Goal: Task Accomplishment & Management: Manage account settings

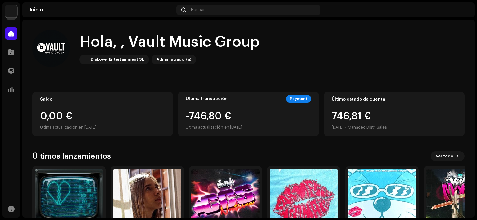
scroll to position [48, 0]
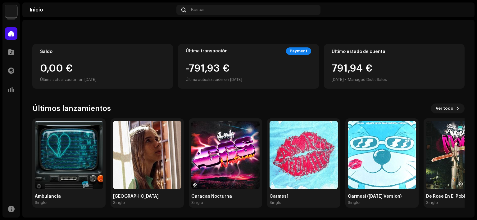
click at [17, 53] on div "Catálogo" at bounding box center [10, 51] width 17 height 17
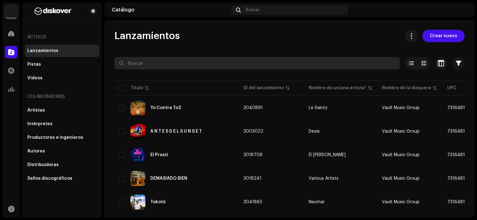
click at [165, 64] on input "text" at bounding box center [257, 63] width 286 height 12
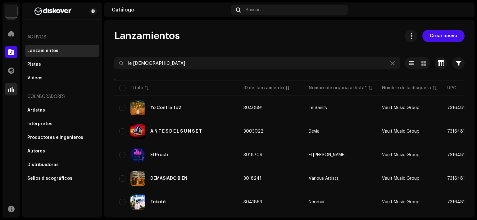
click at [17, 96] on div "Estadísticas" at bounding box center [10, 89] width 17 height 17
click at [12, 88] on span at bounding box center [11, 89] width 6 height 5
click at [20, 90] on navigation-secondary "Activos Lanzamientos Pistas Videos Colaboradores Artistas Intérpretes Productor…" at bounding box center [61, 109] width 82 height 215
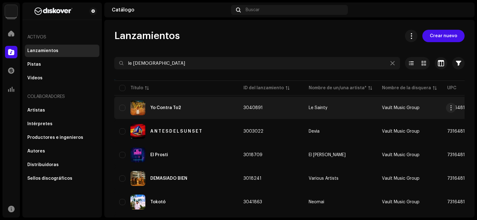
click at [176, 117] on td "Yo Contra To2" at bounding box center [176, 108] width 124 height 22
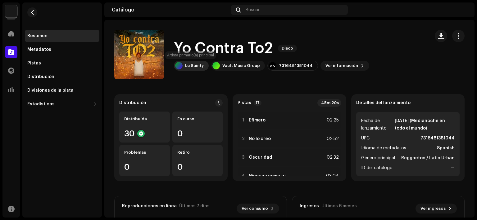
click at [180, 67] on div at bounding box center [178, 65] width 7 height 7
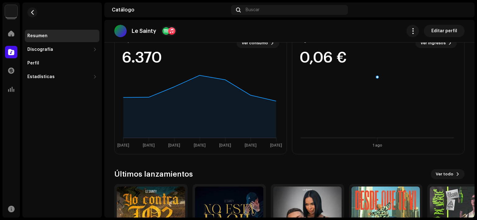
scroll to position [186, 0]
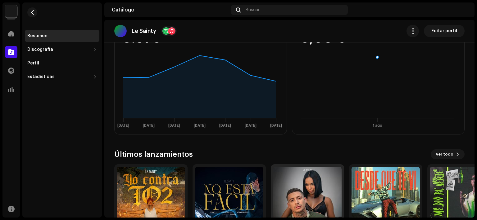
click at [302, 204] on img at bounding box center [307, 201] width 68 height 68
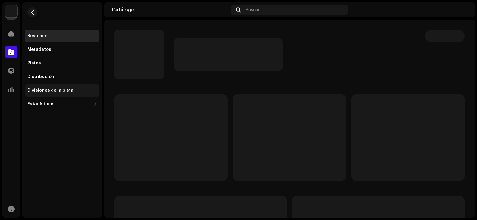
click at [86, 96] on div "Divisiones de la pista" at bounding box center [62, 90] width 75 height 12
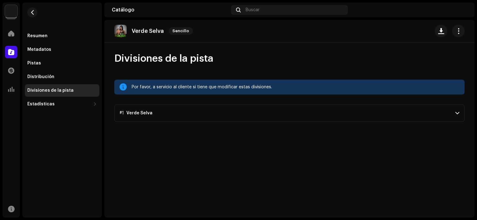
click at [207, 116] on p-accordion-header "#1 Verde Selva" at bounding box center [289, 113] width 350 height 17
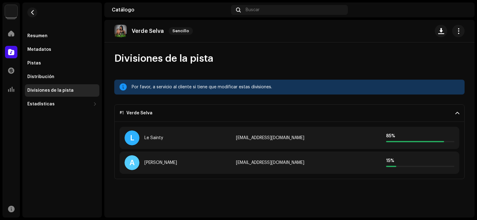
click at [274, 139] on div "[EMAIL_ADDRESS][DOMAIN_NAME]" at bounding box center [289, 138] width 106 height 5
copy div "[EMAIL_ADDRESS][DOMAIN_NAME]"
click at [34, 15] on button "button" at bounding box center [32, 12] width 10 height 10
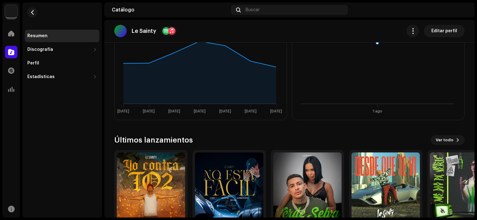
scroll to position [232, 0]
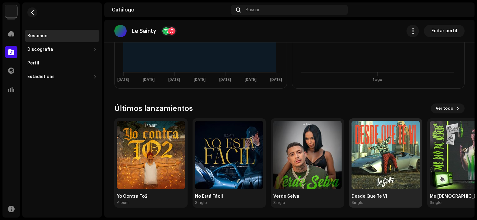
click at [378, 169] on img at bounding box center [385, 155] width 68 height 68
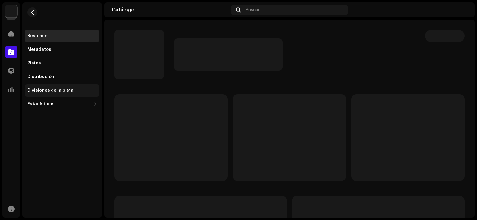
click at [94, 95] on div "Divisiones de la pista" at bounding box center [62, 90] width 75 height 12
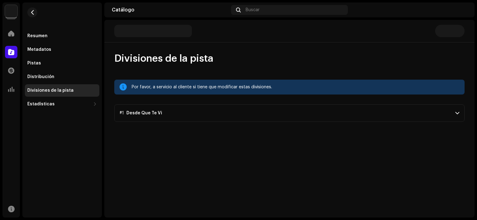
click at [241, 102] on div "Divisiones de la pista Por favor, a servicio al cliente si tiene que modificar …" at bounding box center [289, 87] width 370 height 70
click at [228, 114] on p-accordion-header "#1 Desde Que Te Vi" at bounding box center [289, 113] width 350 height 17
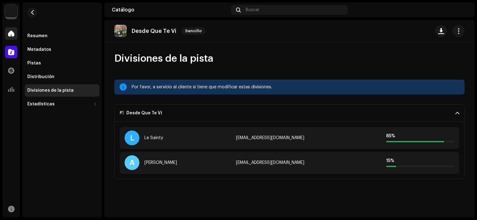
click at [14, 28] on div at bounding box center [11, 33] width 12 height 12
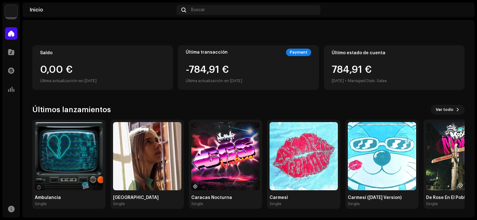
scroll to position [48, 0]
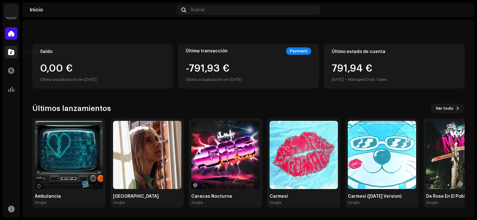
click at [16, 54] on div at bounding box center [11, 52] width 12 height 12
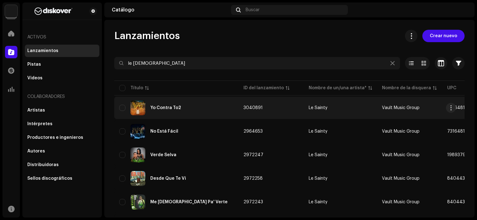
click at [201, 102] on div "Yo Contra To2" at bounding box center [176, 108] width 114 height 15
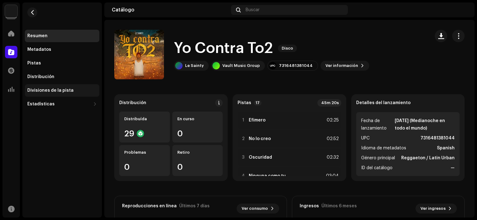
click at [59, 95] on div "Divisiones de la pista" at bounding box center [62, 90] width 75 height 12
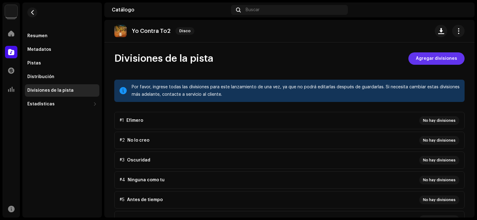
click at [437, 61] on span "Agregar divisiones" at bounding box center [436, 58] width 41 height 12
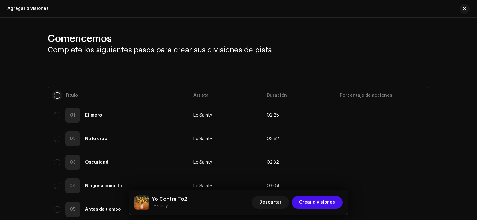
click at [57, 94] on input "checkbox" at bounding box center [57, 96] width 6 height 6
checkbox input "true"
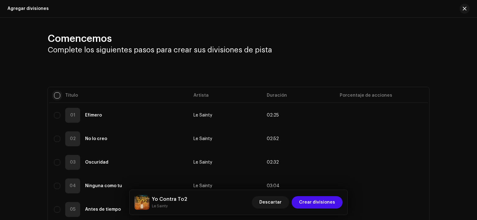
checkbox input "true"
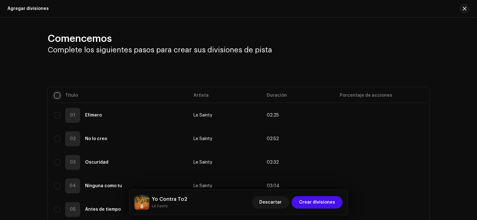
checkbox input "true"
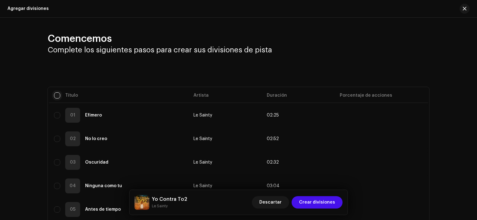
checkbox input "true"
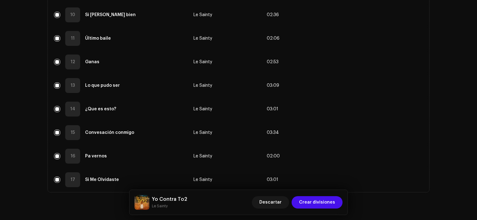
scroll to position [333, 0]
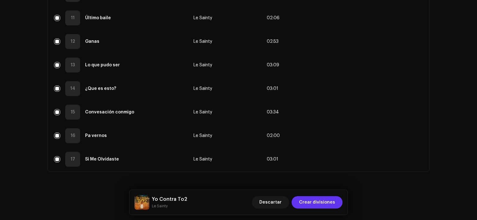
click at [318, 204] on span "Crear divisiones" at bounding box center [317, 203] width 36 height 12
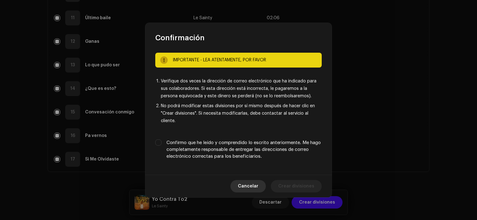
click at [263, 187] on button "Cancelar" at bounding box center [247, 186] width 35 height 12
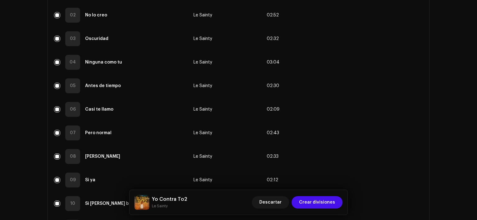
scroll to position [0, 0]
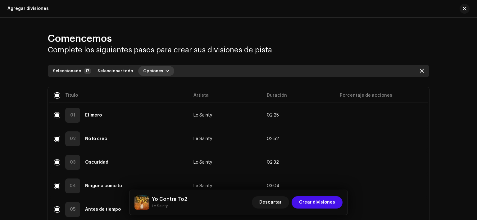
click at [147, 75] on span "Opciones" at bounding box center [153, 71] width 20 height 12
click at [161, 87] on span "Agregar divisiones" at bounding box center [157, 85] width 41 height 5
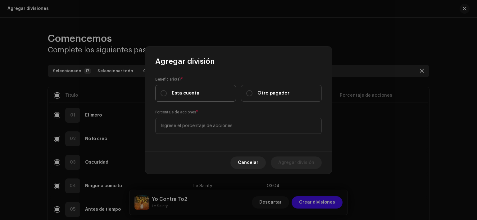
click at [209, 94] on label "Esta cuenta" at bounding box center [195, 93] width 81 height 17
click at [167, 94] on input "Esta cuenta" at bounding box center [164, 93] width 6 height 6
radio input "true"
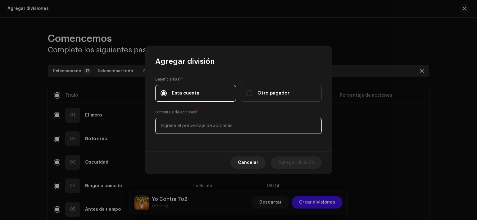
click at [201, 122] on input at bounding box center [238, 126] width 166 height 16
type input "25,00"
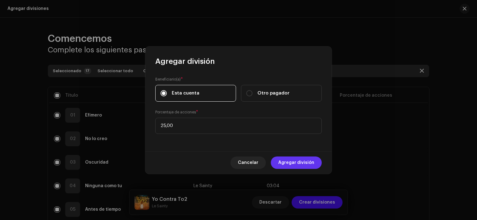
click at [317, 158] on button "Agregar división" at bounding box center [296, 163] width 51 height 12
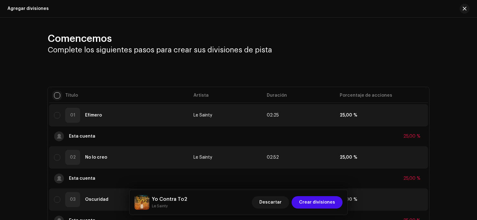
click at [55, 95] on input "checkbox" at bounding box center [57, 96] width 6 height 6
checkbox input "true"
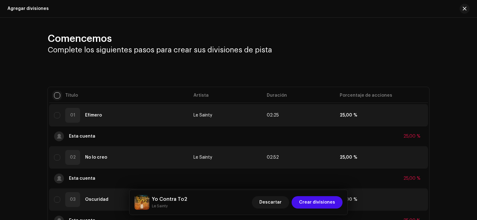
checkbox input "true"
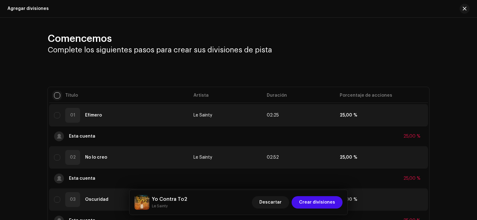
checkbox input "true"
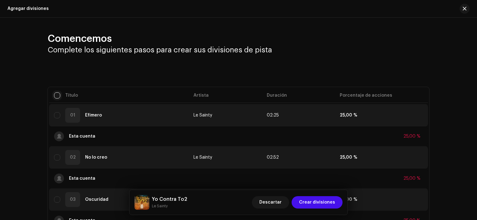
checkbox input "true"
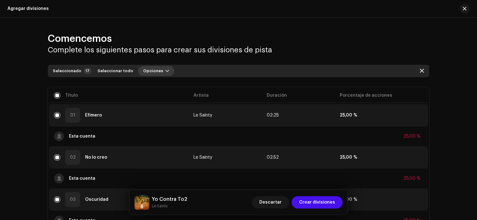
click at [146, 70] on span "Opciones" at bounding box center [153, 71] width 20 height 12
click at [152, 80] on div "Agregar divisiones" at bounding box center [165, 85] width 63 height 12
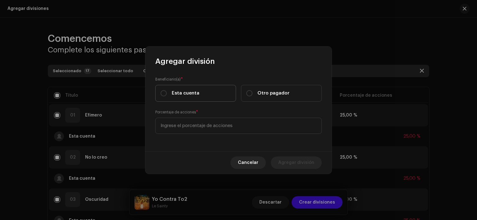
click at [178, 96] on span "Esta cuenta" at bounding box center [186, 93] width 28 height 7
click at [167, 96] on input "Esta cuenta" at bounding box center [164, 93] width 6 height 6
radio input "true"
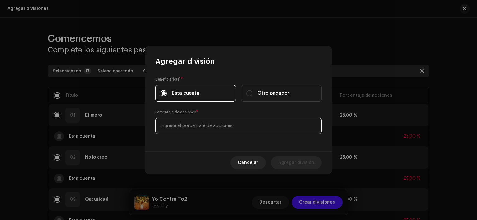
click at [195, 125] on input at bounding box center [238, 126] width 166 height 16
type input "15,00"
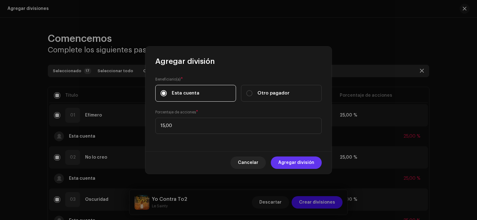
click at [317, 161] on button "Agregar división" at bounding box center [296, 163] width 51 height 12
checkbox input "false"
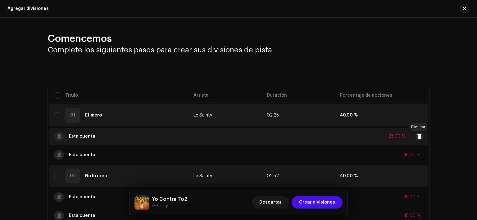
click at [419, 134] on span at bounding box center [419, 136] width 5 height 5
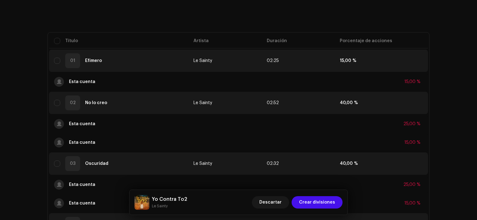
scroll to position [56, 0]
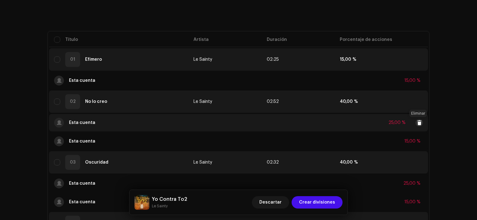
click at [419, 123] on span at bounding box center [419, 122] width 5 height 5
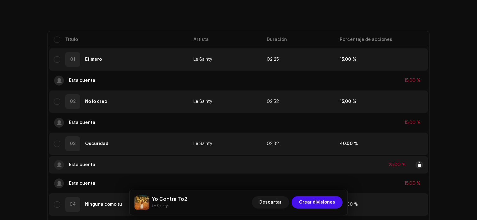
click at [421, 163] on div "25,00 %" at bounding box center [405, 164] width 34 height 7
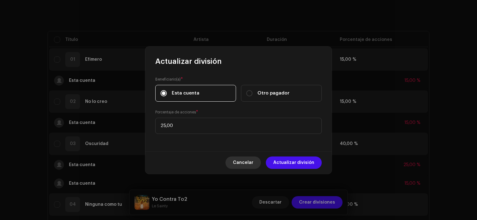
click at [261, 163] on button "Cancelar" at bounding box center [242, 163] width 35 height 12
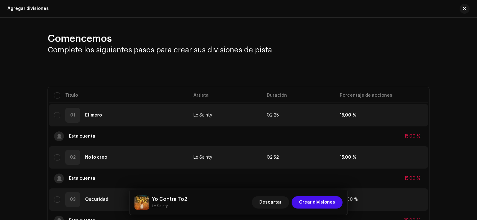
scroll to position [0, 0]
click at [463, 5] on button "button" at bounding box center [464, 9] width 10 height 10
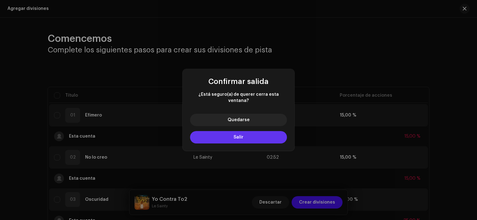
click at [256, 138] on button "Salir" at bounding box center [238, 137] width 97 height 12
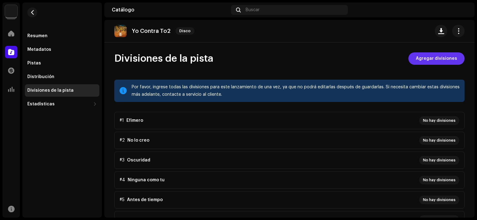
click at [430, 54] on span "Agregar divisiones" at bounding box center [436, 58] width 41 height 12
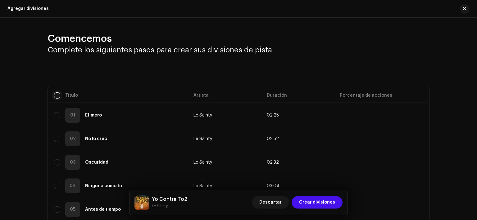
click at [56, 96] on input "checkbox" at bounding box center [57, 96] width 6 height 6
checkbox input "true"
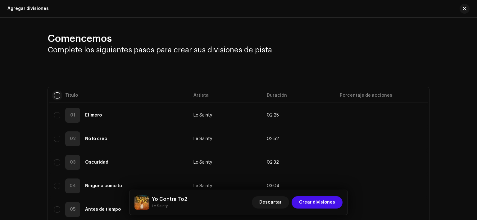
checkbox input "true"
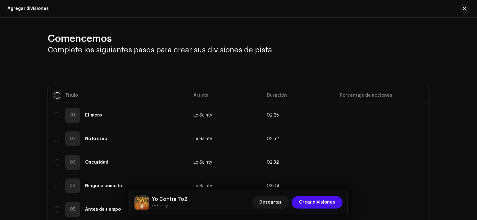
checkbox input "true"
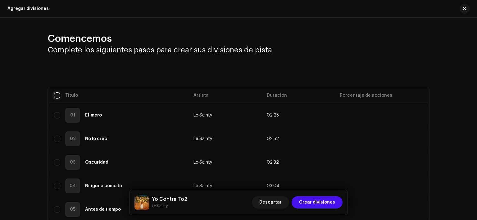
checkbox input "true"
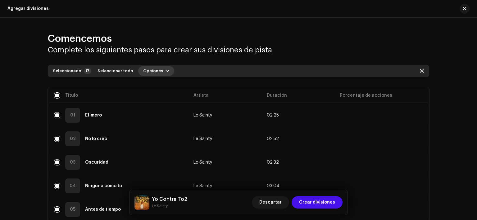
click at [143, 73] on span "Opciones" at bounding box center [153, 71] width 20 height 12
click at [158, 81] on div "Agregar divisiones" at bounding box center [165, 85] width 63 height 12
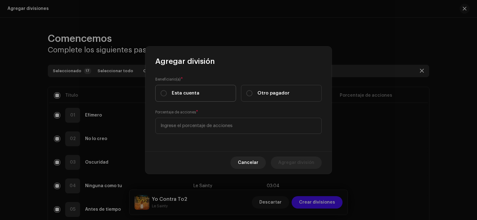
click at [198, 97] on label "Esta cuenta" at bounding box center [195, 93] width 81 height 17
click at [167, 97] on input "Esta cuenta" at bounding box center [164, 93] width 6 height 6
radio input "true"
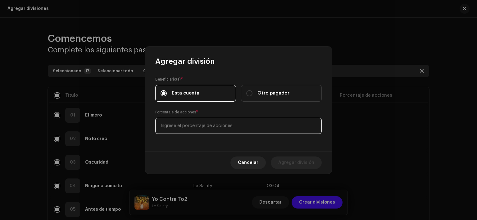
click at [199, 122] on input at bounding box center [238, 126] width 166 height 16
type input "15,00"
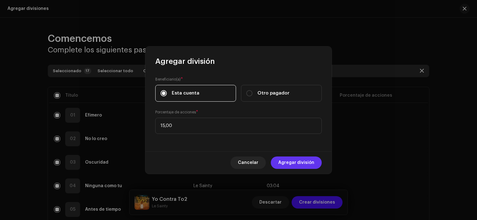
click at [294, 162] on span "Agregar división" at bounding box center [296, 163] width 36 height 12
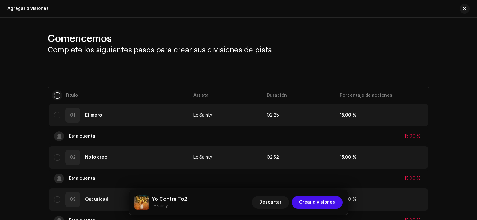
click at [57, 96] on input "checkbox" at bounding box center [57, 96] width 6 height 6
checkbox input "true"
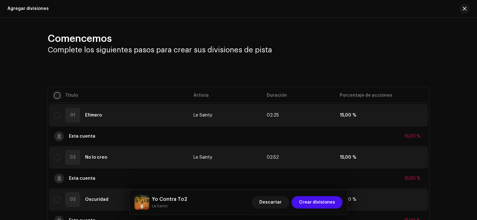
checkbox input "true"
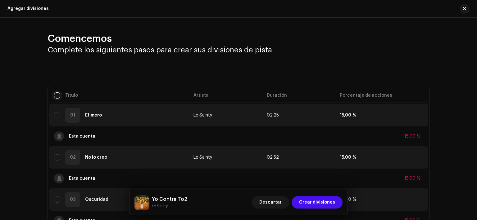
checkbox input "true"
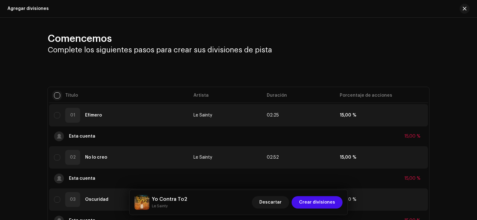
checkbox input "true"
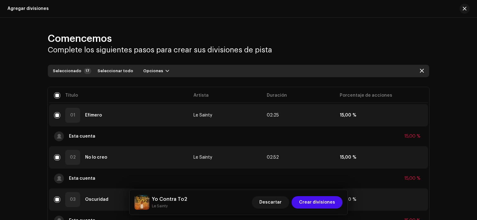
click at [154, 76] on div "Seleccionado 17 Seleccionar todo Opciones" at bounding box center [238, 71] width 381 height 12
click at [154, 72] on span "Opciones" at bounding box center [153, 71] width 20 height 12
click at [162, 77] on div "Agregar divisiones" at bounding box center [165, 85] width 68 height 18
click at [166, 84] on span "Agregar divisiones" at bounding box center [157, 85] width 41 height 5
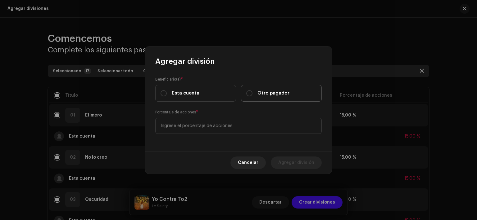
click at [259, 93] on span "Otro pagador" at bounding box center [273, 93] width 32 height 7
click at [252, 93] on input "Otro pagador" at bounding box center [249, 93] width 6 height 6
radio input "true"
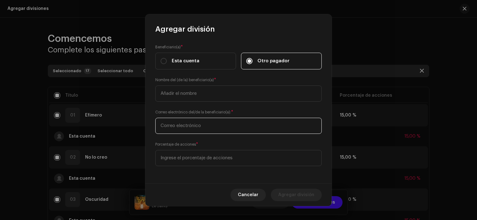
click at [192, 130] on input "text" at bounding box center [238, 126] width 166 height 16
paste input "[EMAIL_ADDRESS][DOMAIN_NAME]"
type input "[EMAIL_ADDRESS][DOMAIN_NAME]"
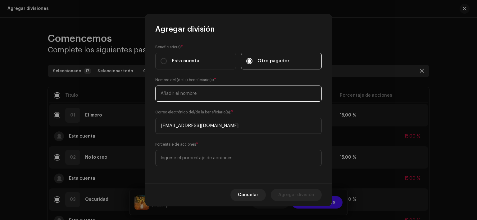
click at [204, 96] on input "text" at bounding box center [238, 94] width 166 height 16
paste input "[EMAIL_ADDRESS][DOMAIN_NAME]"
type input "[EMAIL_ADDRESS][DOMAIN_NAME]"
click at [213, 163] on input at bounding box center [238, 158] width 166 height 16
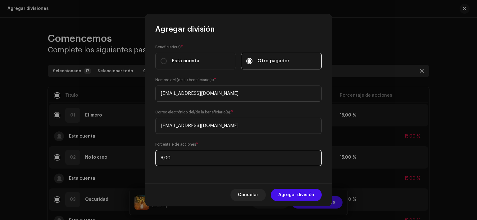
type input "85,00"
click at [307, 195] on span "Agregar división" at bounding box center [296, 195] width 36 height 12
checkbox input "false"
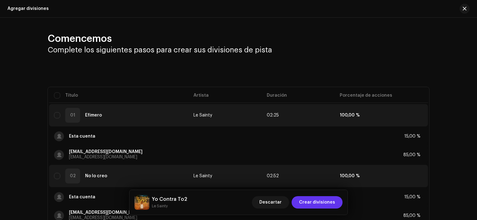
click at [311, 203] on span "Crear divisiones" at bounding box center [317, 203] width 36 height 12
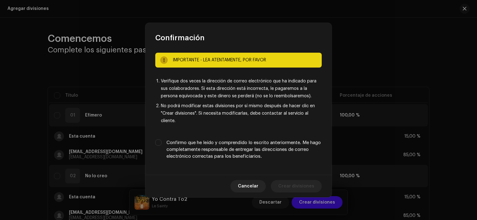
click at [219, 151] on label "Confirmo que he leído y comprendido lo escrito anteriormente. Me hago completam…" at bounding box center [243, 150] width 155 height 20
click at [161, 146] on input "Confirmo que he leído y comprendido lo escrito anteriormente. Me hago completam…" at bounding box center [158, 143] width 6 height 6
checkbox input "true"
click at [297, 185] on span "Crear divisiones" at bounding box center [296, 186] width 36 height 12
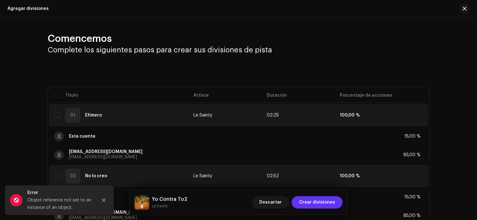
drag, startPoint x: 299, startPoint y: 187, endPoint x: 322, endPoint y: 201, distance: 26.9
click at [322, 201] on div "Agregar divisiones Comencemos Complete los siguientes pasos para crear sus divi…" at bounding box center [238, 110] width 477 height 220
click at [322, 201] on span "Crear divisiones" at bounding box center [317, 203] width 36 height 12
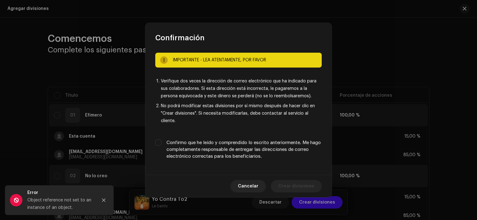
click at [238, 141] on label "Confirmo que he leído y comprendido lo escrito anteriormente. Me hago completam…" at bounding box center [243, 150] width 155 height 20
click at [161, 141] on input "Confirmo que he leído y comprendido lo escrito anteriormente. Me hago completam…" at bounding box center [158, 143] width 6 height 6
checkbox input "true"
click at [296, 185] on span "Crear divisiones" at bounding box center [296, 186] width 36 height 12
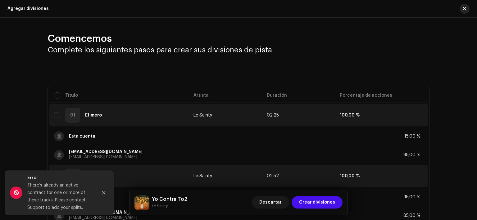
click at [466, 11] on button "button" at bounding box center [464, 9] width 10 height 10
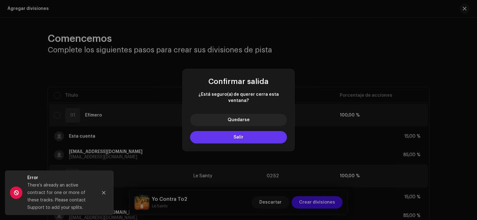
click at [250, 134] on button "Salir" at bounding box center [238, 137] width 97 height 12
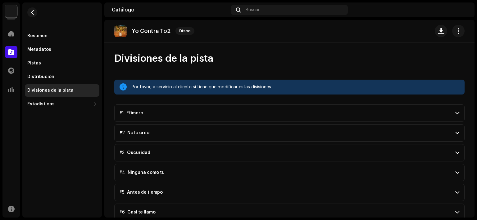
click at [157, 112] on p-accordion-header "#1 Efimero" at bounding box center [289, 113] width 350 height 17
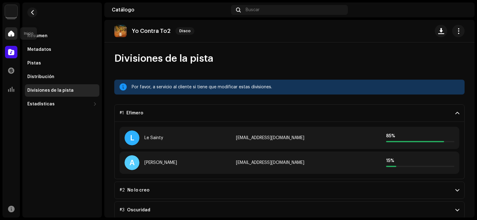
click at [14, 32] on div at bounding box center [11, 33] width 12 height 12
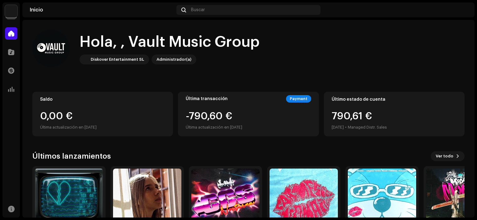
click at [2, 55] on div "Vault Music Group Inicio Catálogo Transacciones Estadísticas Recursos Inicio Bu…" at bounding box center [238, 110] width 477 height 220
click at [5, 55] on div at bounding box center [11, 52] width 12 height 12
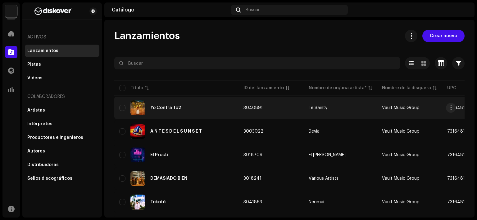
click at [161, 105] on div "Yo Contra To2" at bounding box center [176, 108] width 114 height 15
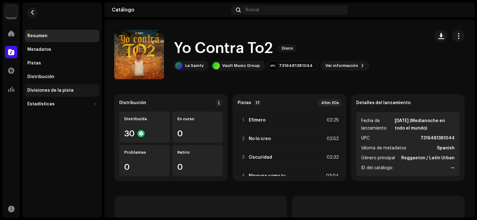
click at [75, 92] on div "Divisiones de la pista" at bounding box center [62, 90] width 70 height 5
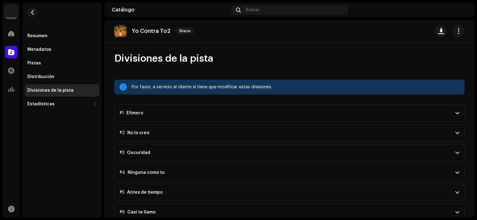
click at [205, 117] on p-accordion-header "#1 Efimero" at bounding box center [289, 113] width 350 height 17
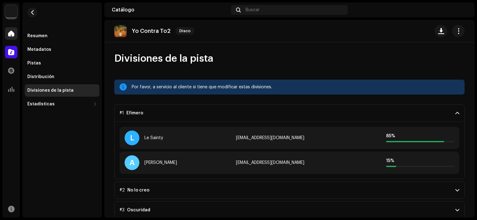
click at [7, 39] on div at bounding box center [11, 33] width 12 height 12
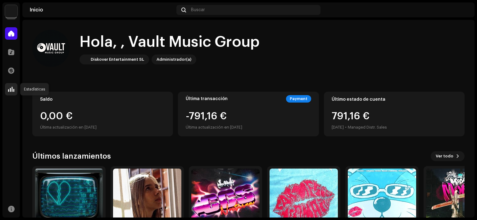
click at [10, 87] on span at bounding box center [11, 89] width 6 height 5
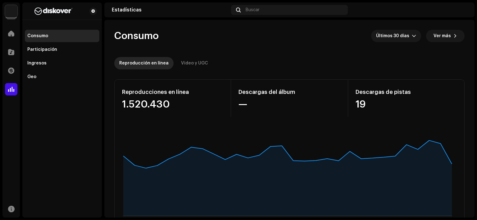
click at [299, 143] on rect at bounding box center [287, 178] width 341 height 99
